Goal: Information Seeking & Learning: Learn about a topic

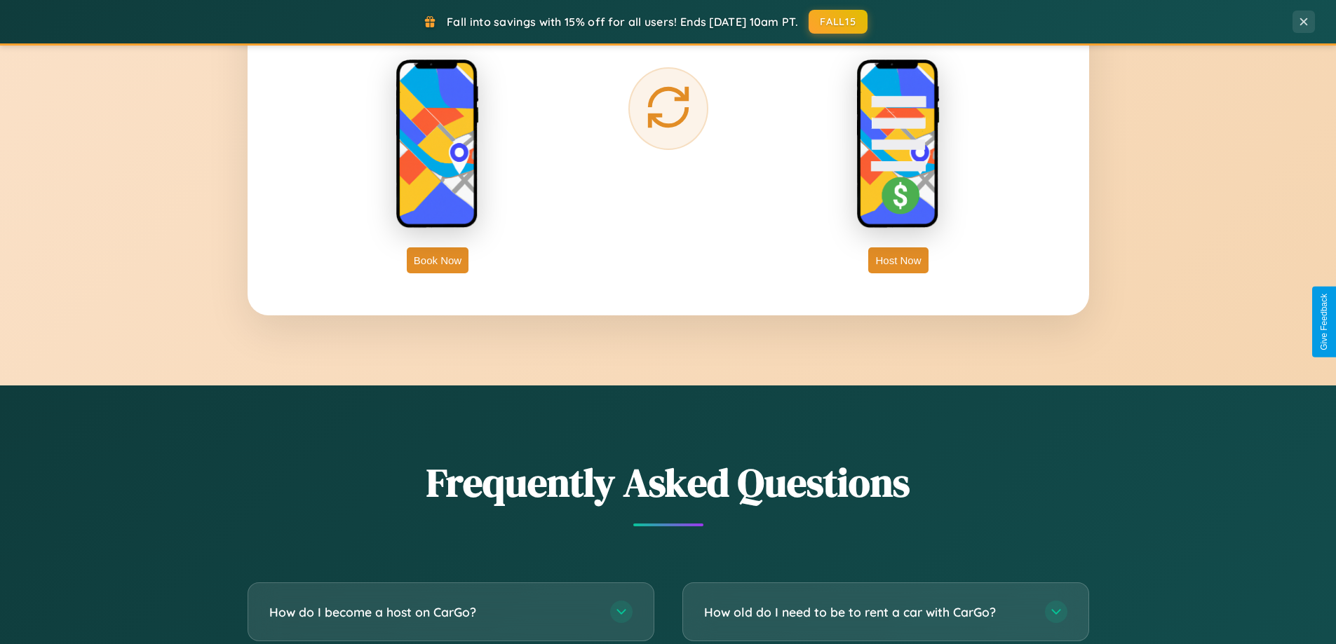
scroll to position [2698, 0]
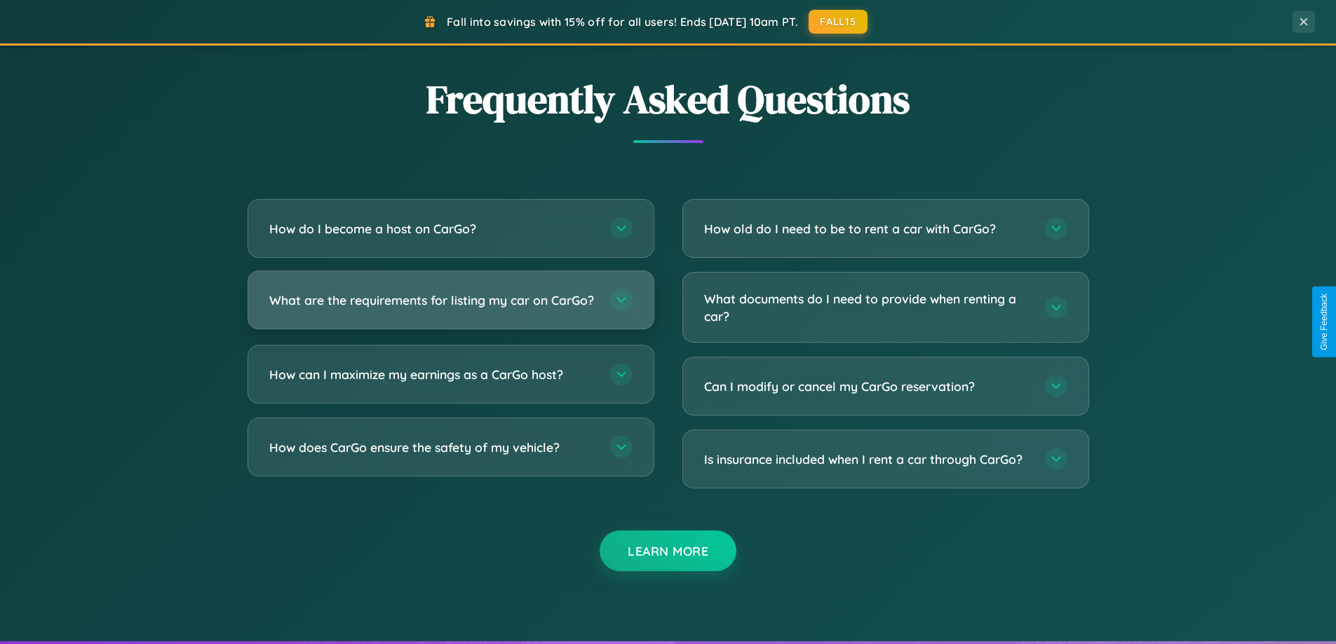
click at [450, 306] on h3 "What are the requirements for listing my car on CarGo?" at bounding box center [432, 301] width 327 height 18
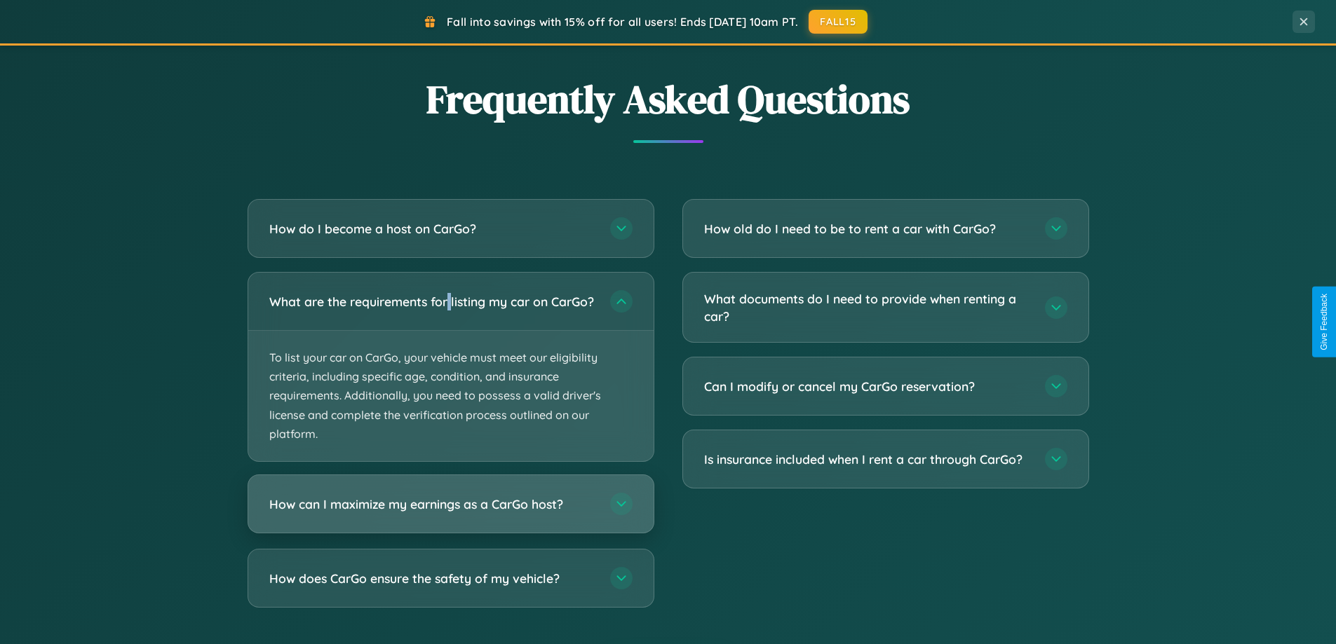
click at [450, 513] on h3 "How can I maximize my earnings as a CarGo host?" at bounding box center [432, 505] width 327 height 18
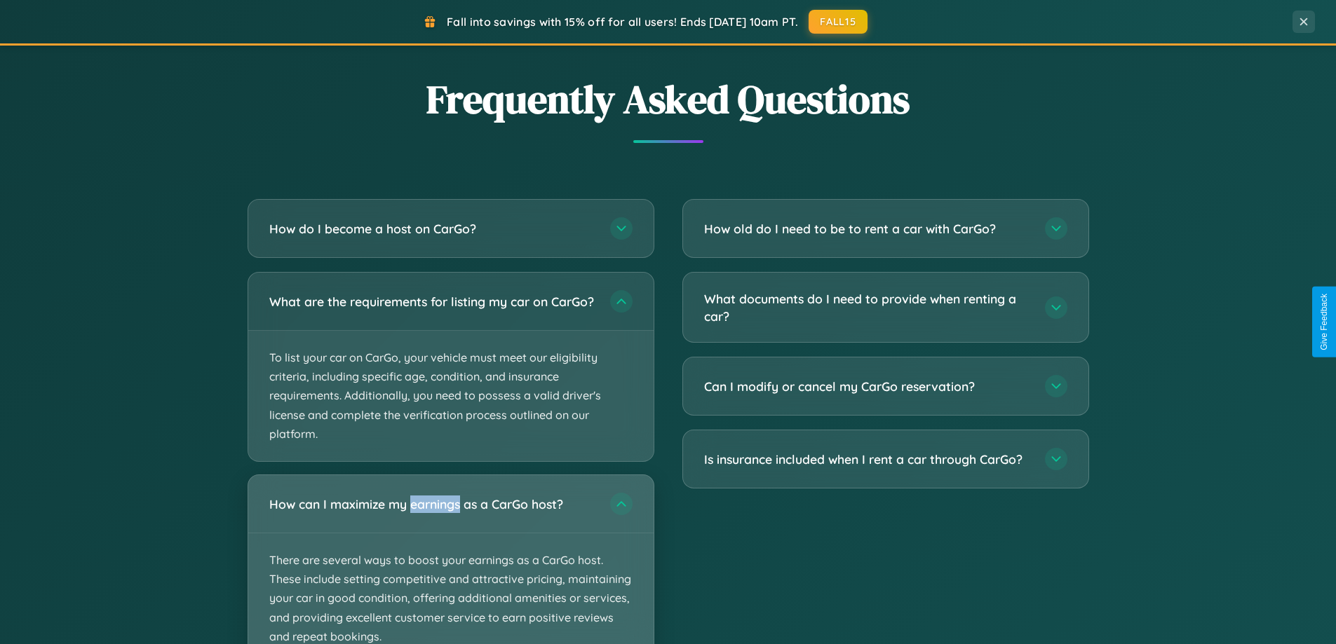
scroll to position [965, 0]
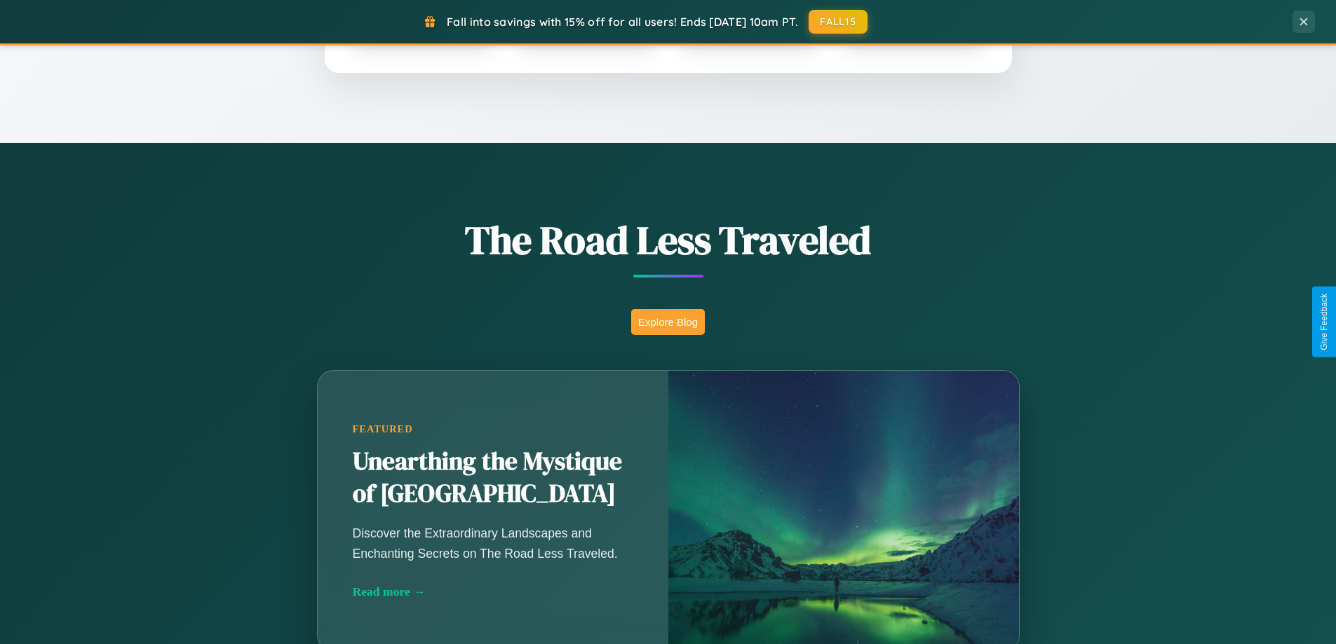
click at [667, 322] on button "Explore Blog" at bounding box center [668, 322] width 74 height 26
